Goal: Transaction & Acquisition: Purchase product/service

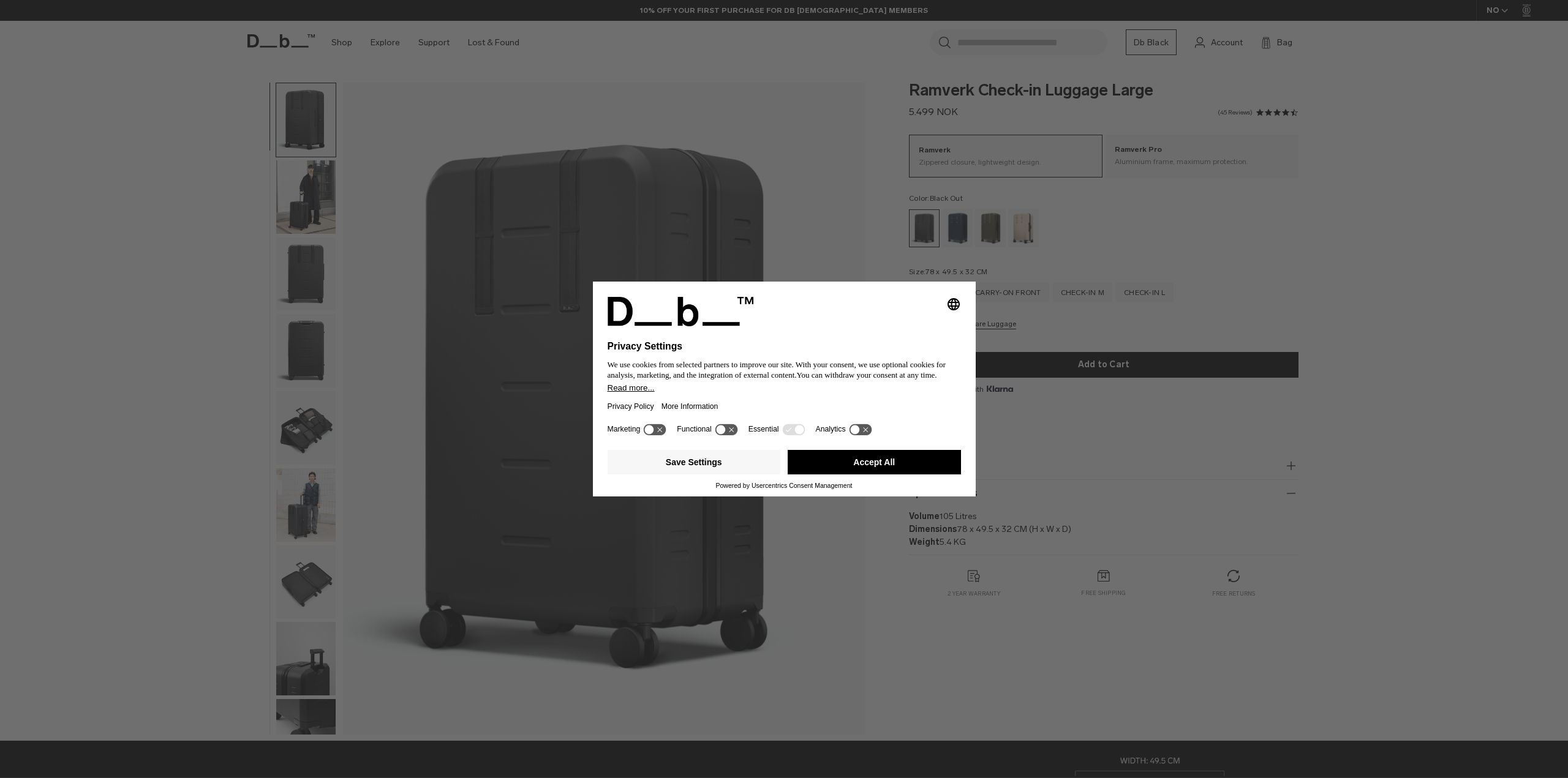
click at [896, 460] on button "Accept All" at bounding box center [874, 462] width 174 height 25
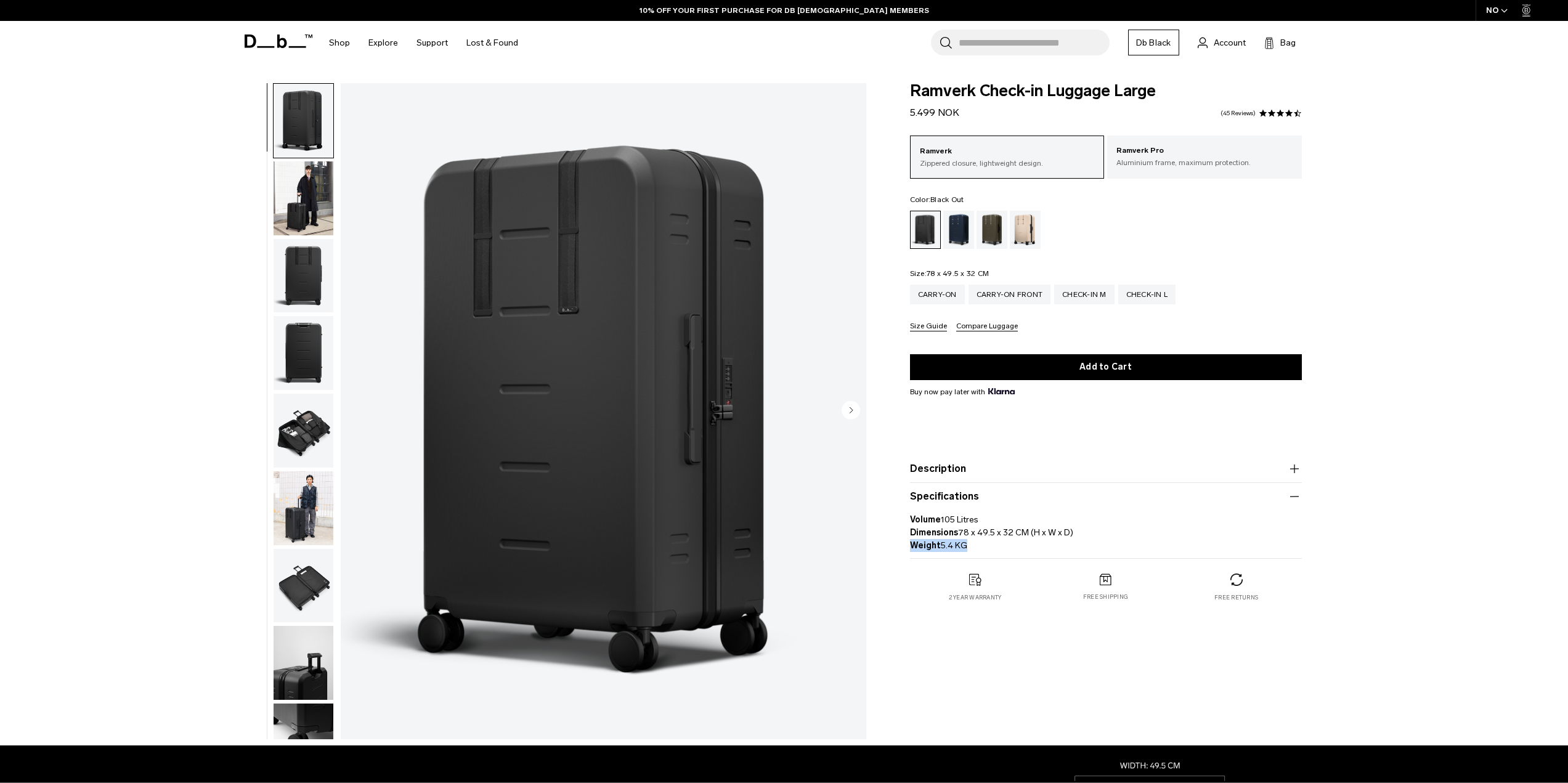
drag, startPoint x: 966, startPoint y: 546, endPoint x: 905, endPoint y: 548, distance: 61.0
click at [905, 548] on div "Ramverk Check-in Luggage Large 5.499 NOK 4.5 star rating 45 Reviews Ramverk Zip…" at bounding box center [1106, 355] width 466 height 544
click at [907, 548] on div "Ramverk Check-in Luggage Large 5.499 NOK 4.5 star rating 45 Reviews Ramverk Zip…" at bounding box center [1106, 355] width 466 height 544
drag, startPoint x: 975, startPoint y: 542, endPoint x: 908, endPoint y: 546, distance: 67.1
click at [908, 546] on div "Ramverk Check-in Luggage Large 5.499 NOK 4.5 star rating 45 Reviews Ramverk Zip…" at bounding box center [1106, 355] width 466 height 544
